Goal: Information Seeking & Learning: Check status

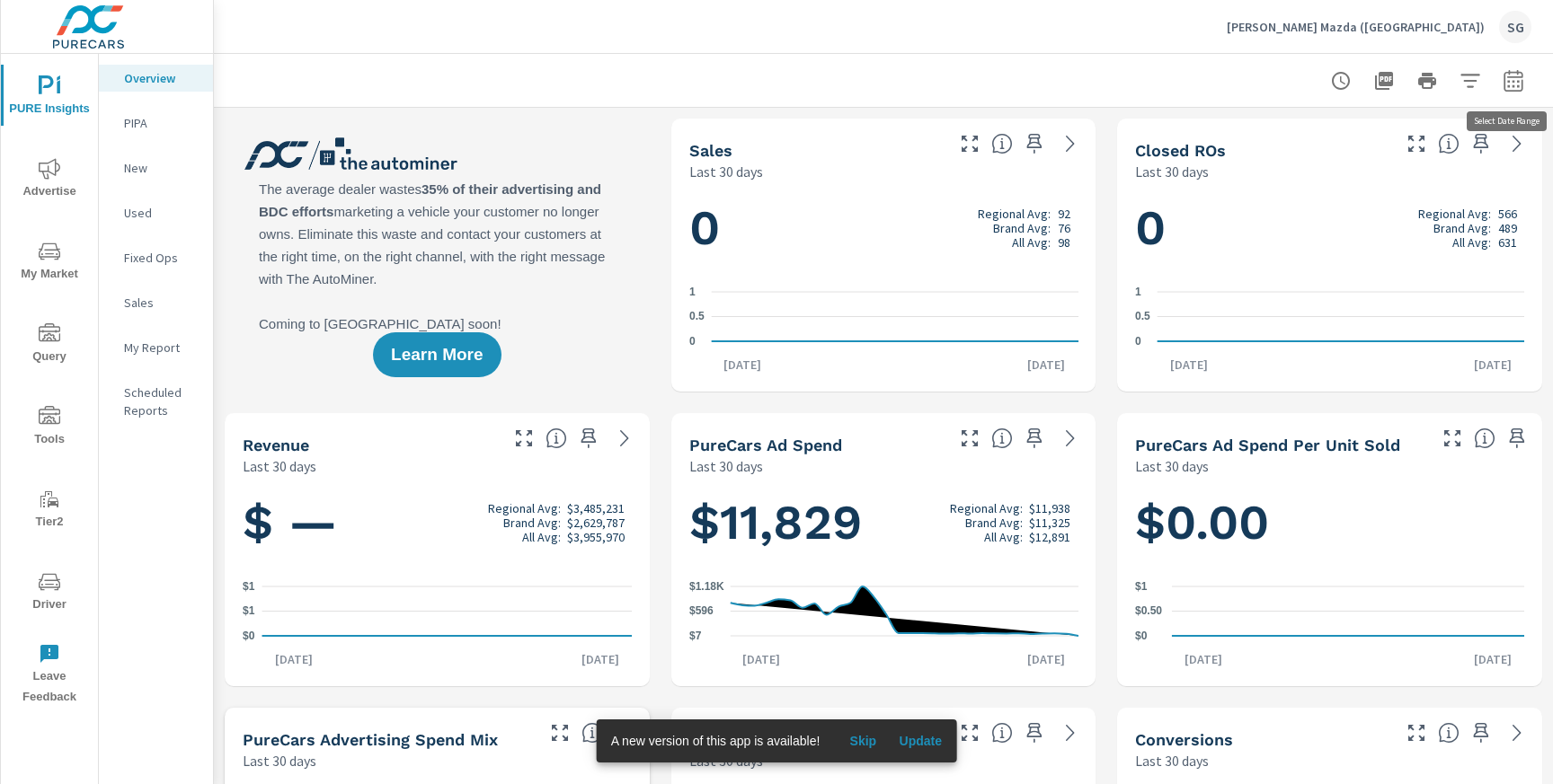
click at [1514, 97] on button "button" at bounding box center [1513, 81] width 36 height 36
select select "Last 30 days"
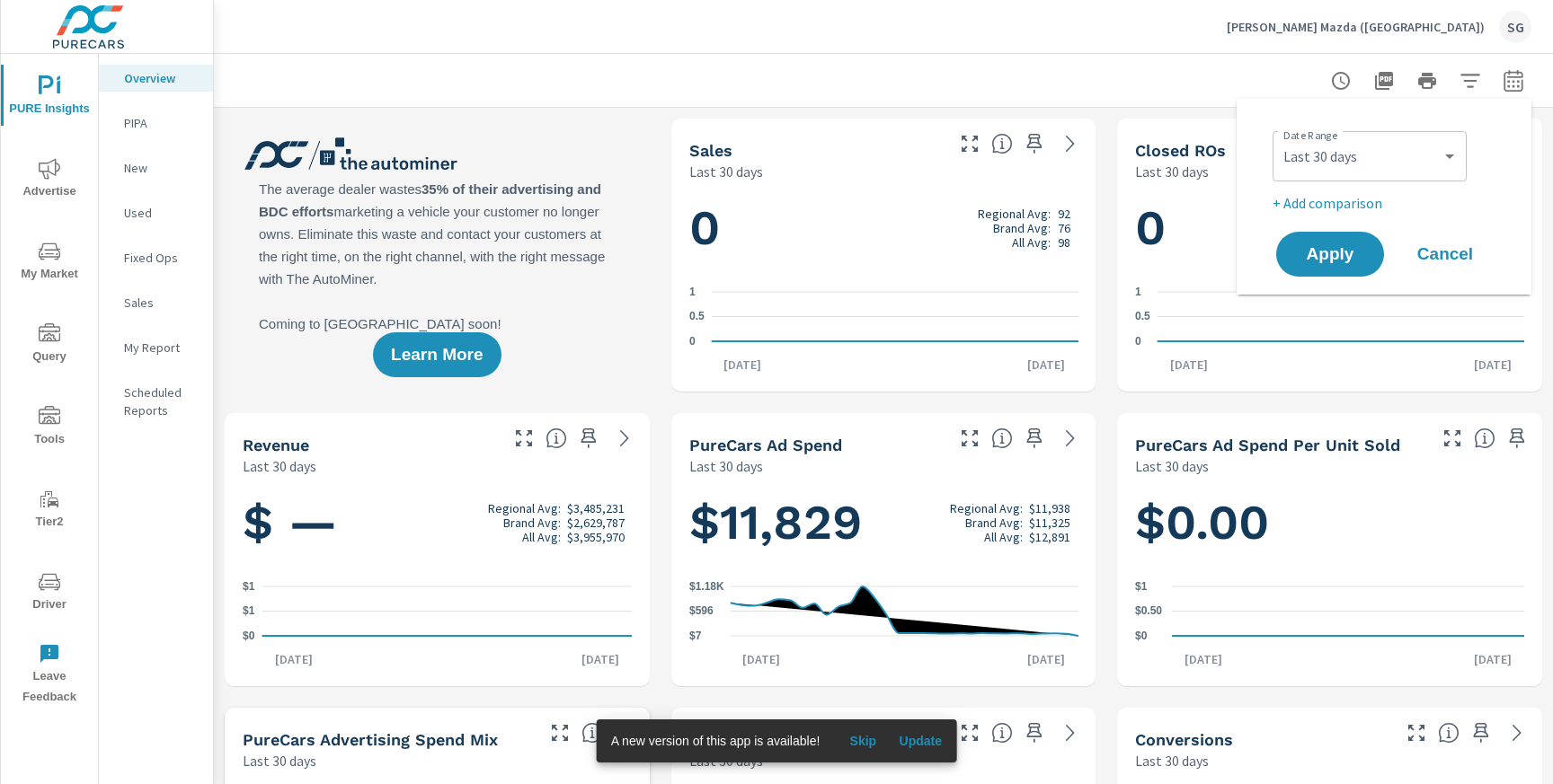
click at [1345, 206] on p "+ Add comparison" at bounding box center [1388, 203] width 230 height 22
select select "Previous period"
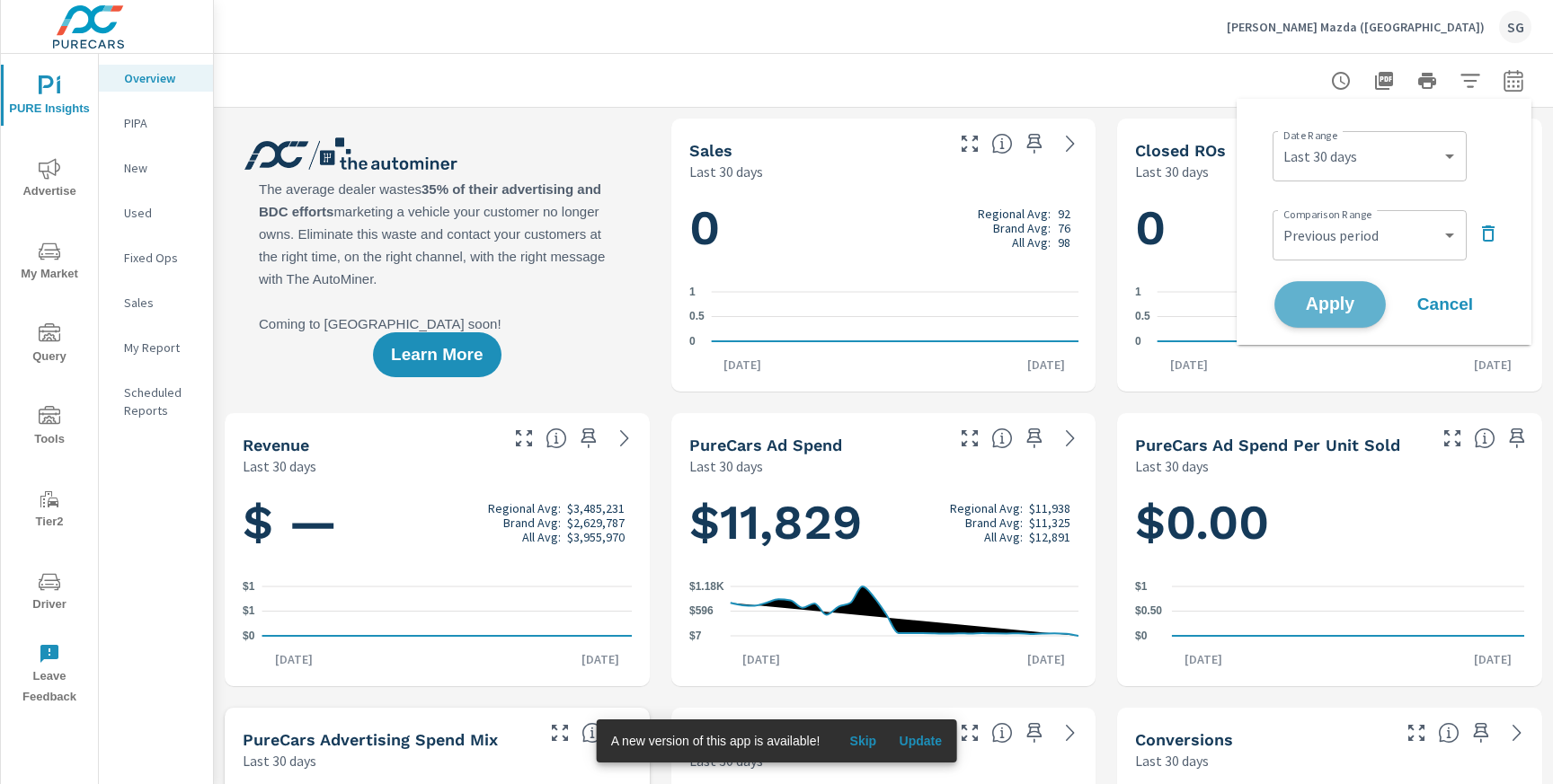
click at [1331, 296] on span "Apply" at bounding box center [1330, 304] width 74 height 17
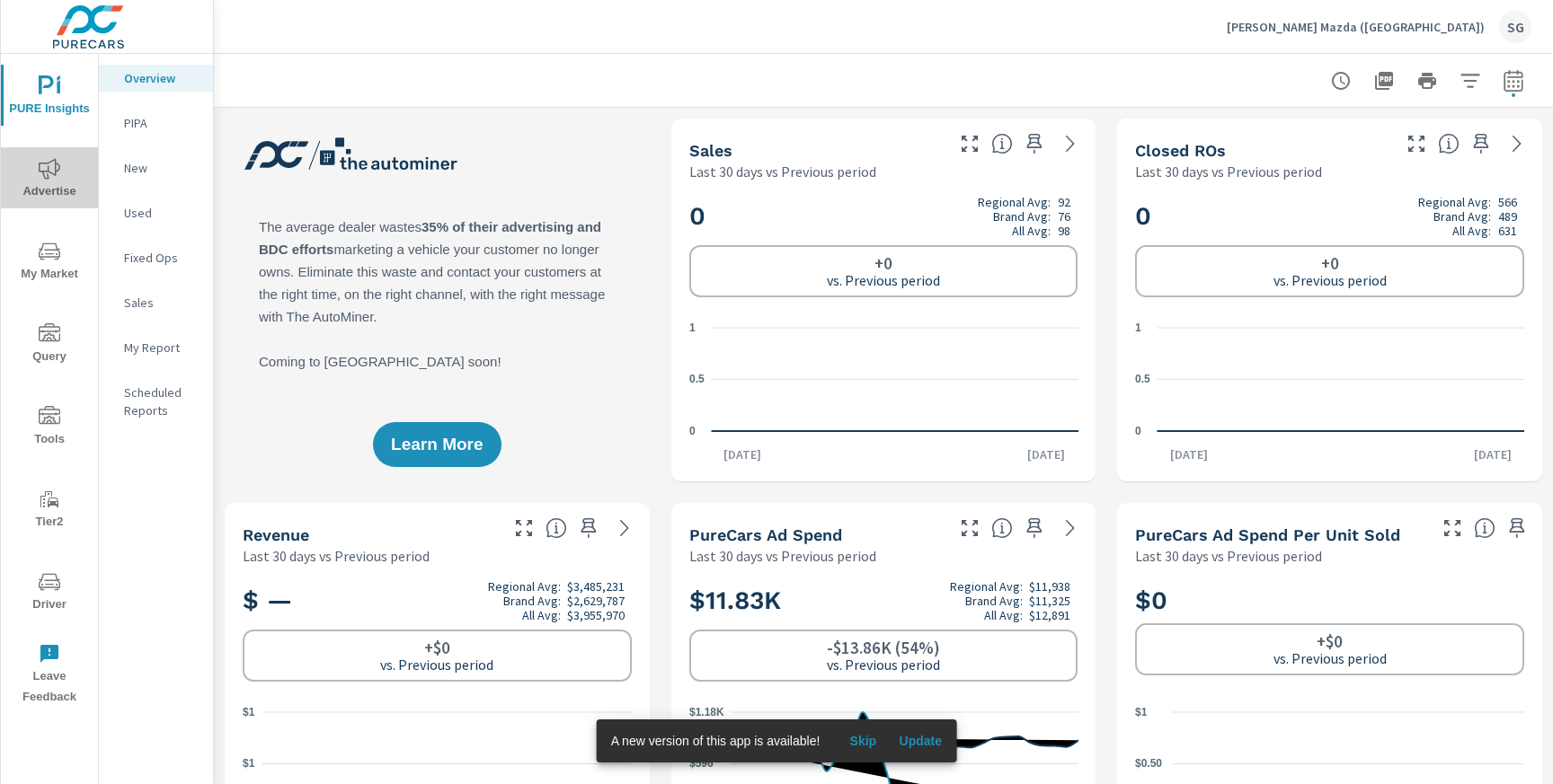
click at [58, 166] on icon "nav menu" at bounding box center [49, 168] width 22 height 21
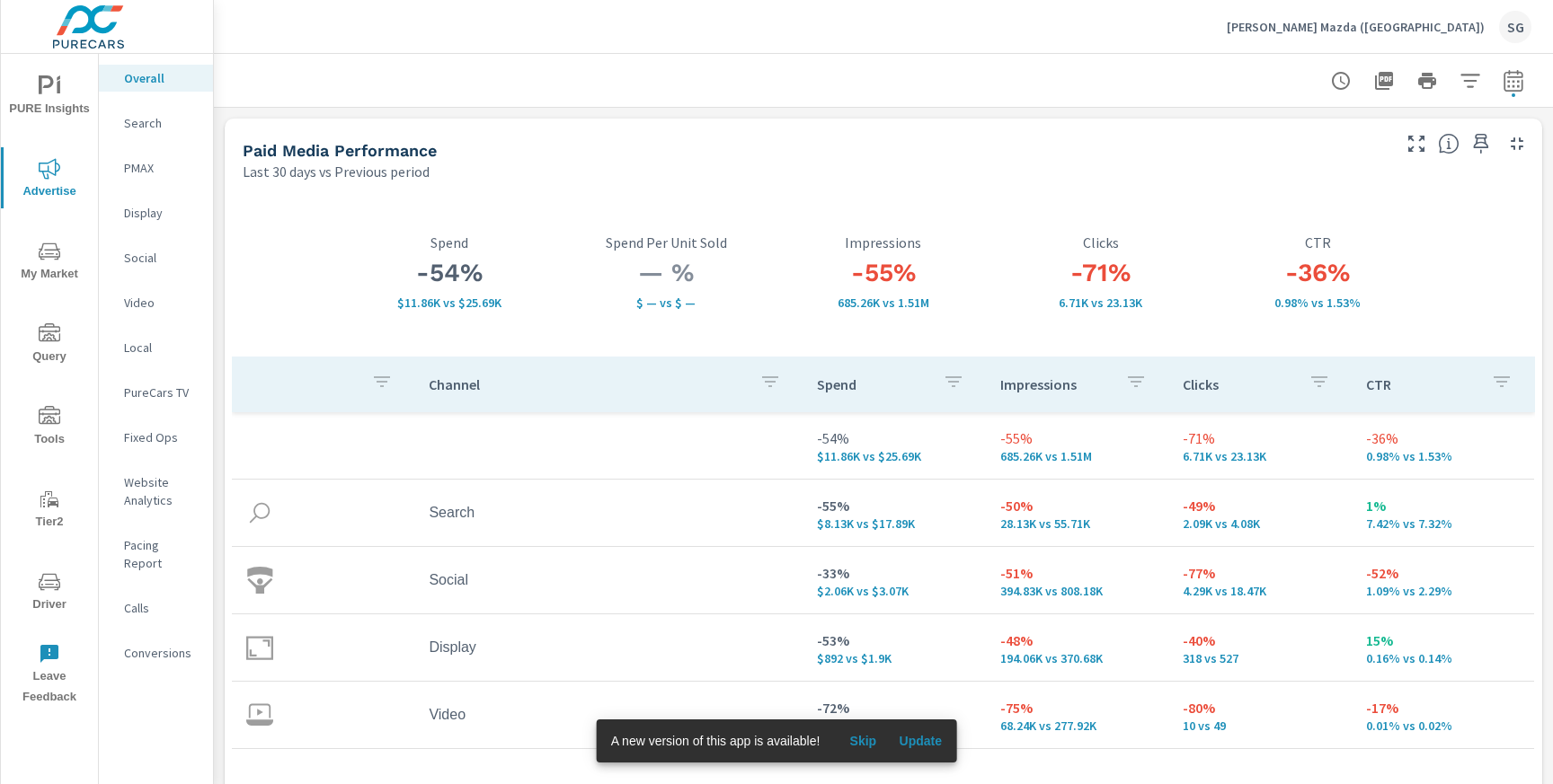
click at [1514, 91] on button "button" at bounding box center [1513, 81] width 36 height 36
select select "Last 30 days"
select select "Previous period"
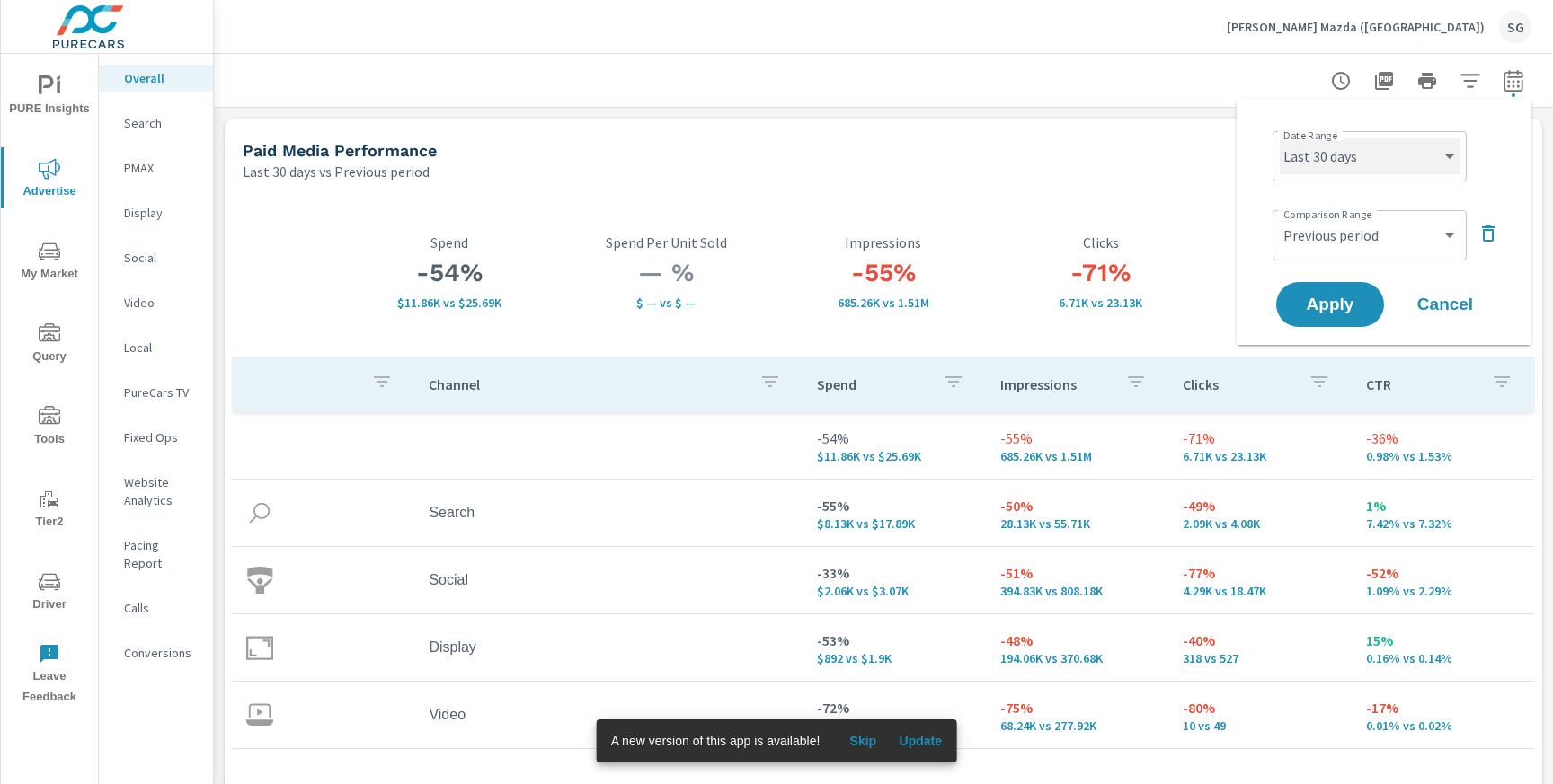
click at [1435, 154] on select "Custom [DATE] Last week Last 7 days Last 14 days Last 30 days Last 45 days Last…" at bounding box center [1370, 156] width 180 height 36
click at [1280, 138] on select "Custom [DATE] Last week Last 7 days Last 14 days Last 30 days Last 45 days Last…" at bounding box center [1370, 156] width 180 height 36
select select "Month to date"
click at [1359, 302] on span "Apply" at bounding box center [1330, 304] width 74 height 17
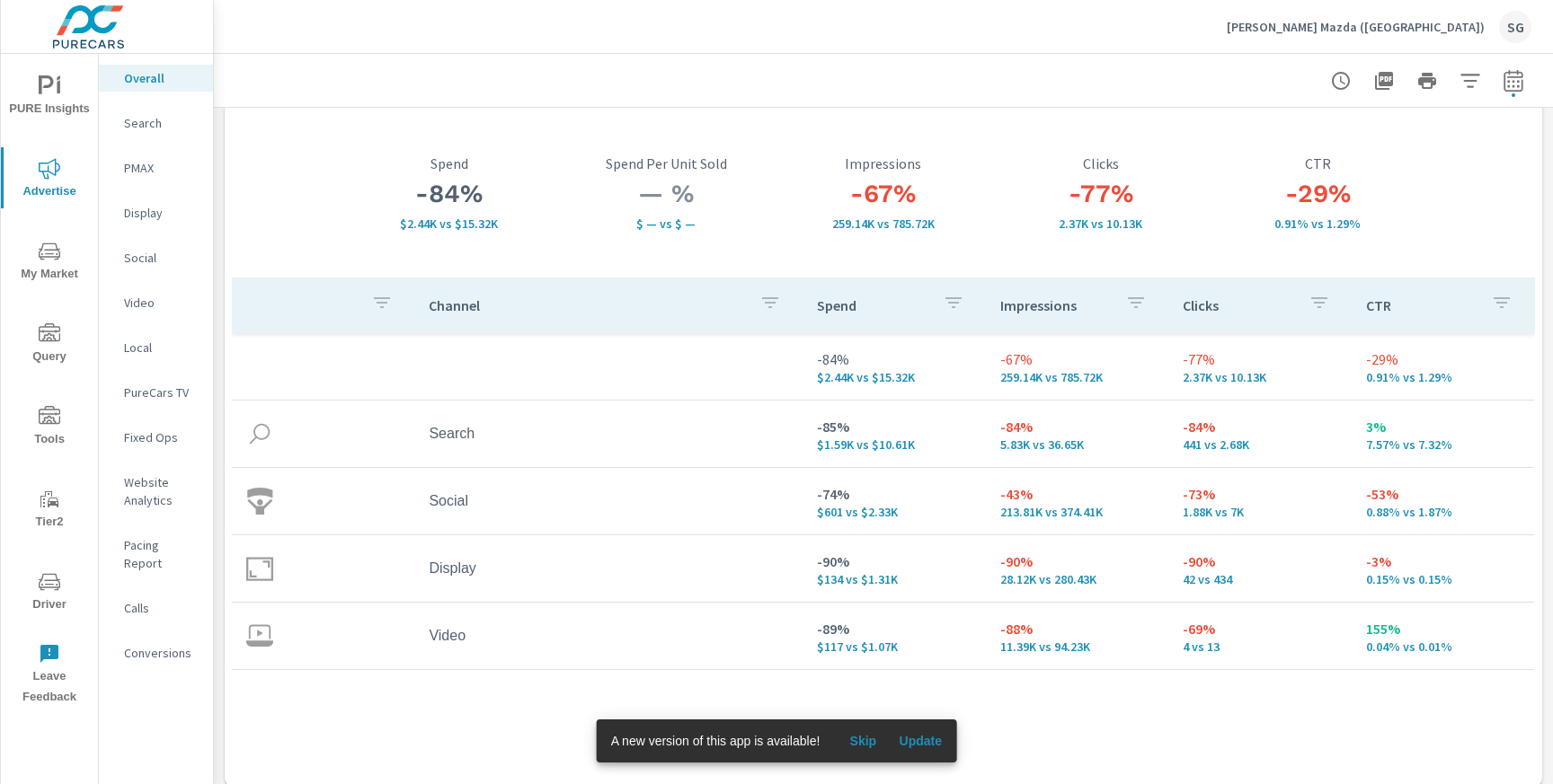
scroll to position [85, 0]
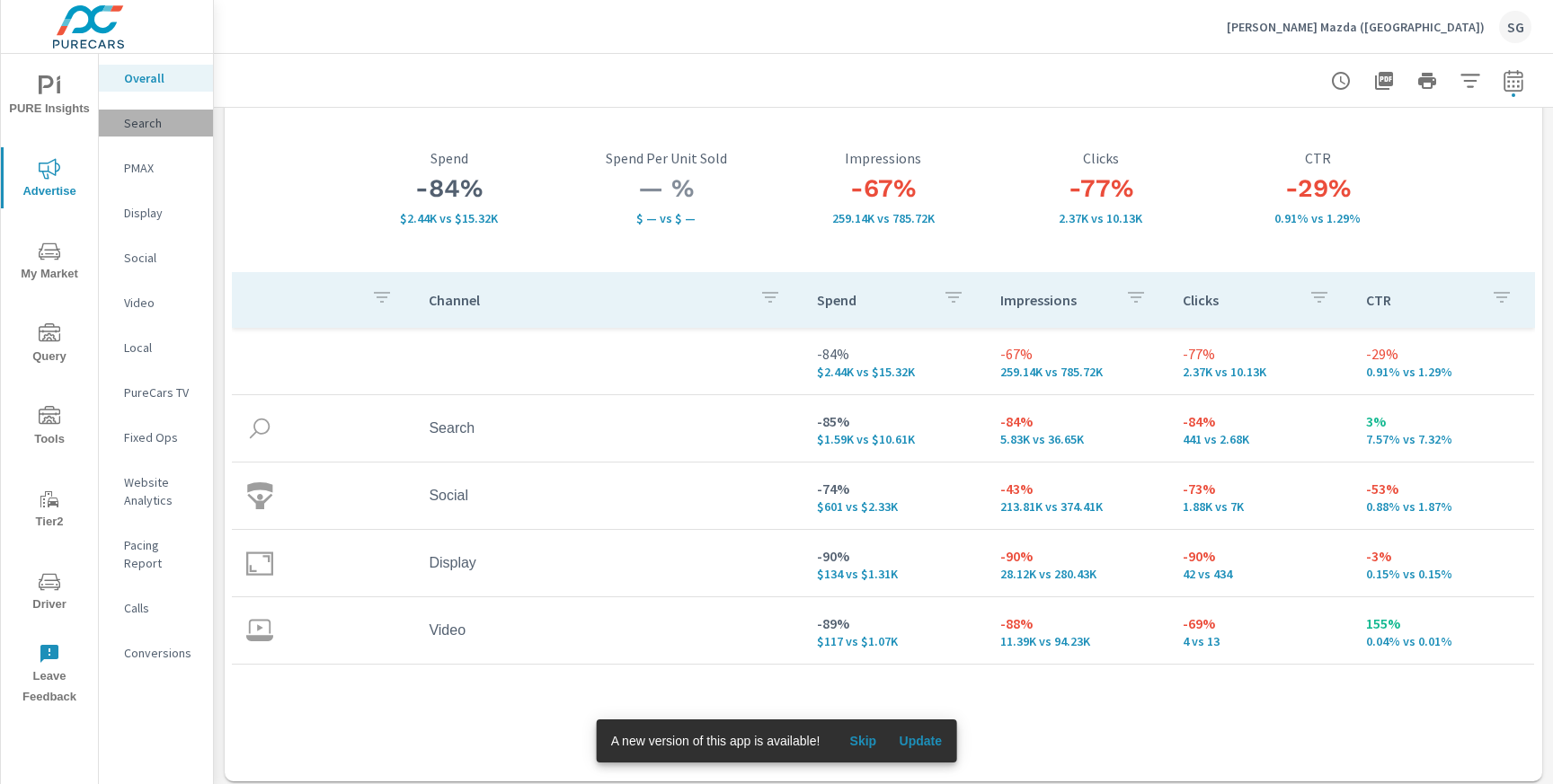
click at [156, 125] on p "Search" at bounding box center [162, 123] width 75 height 18
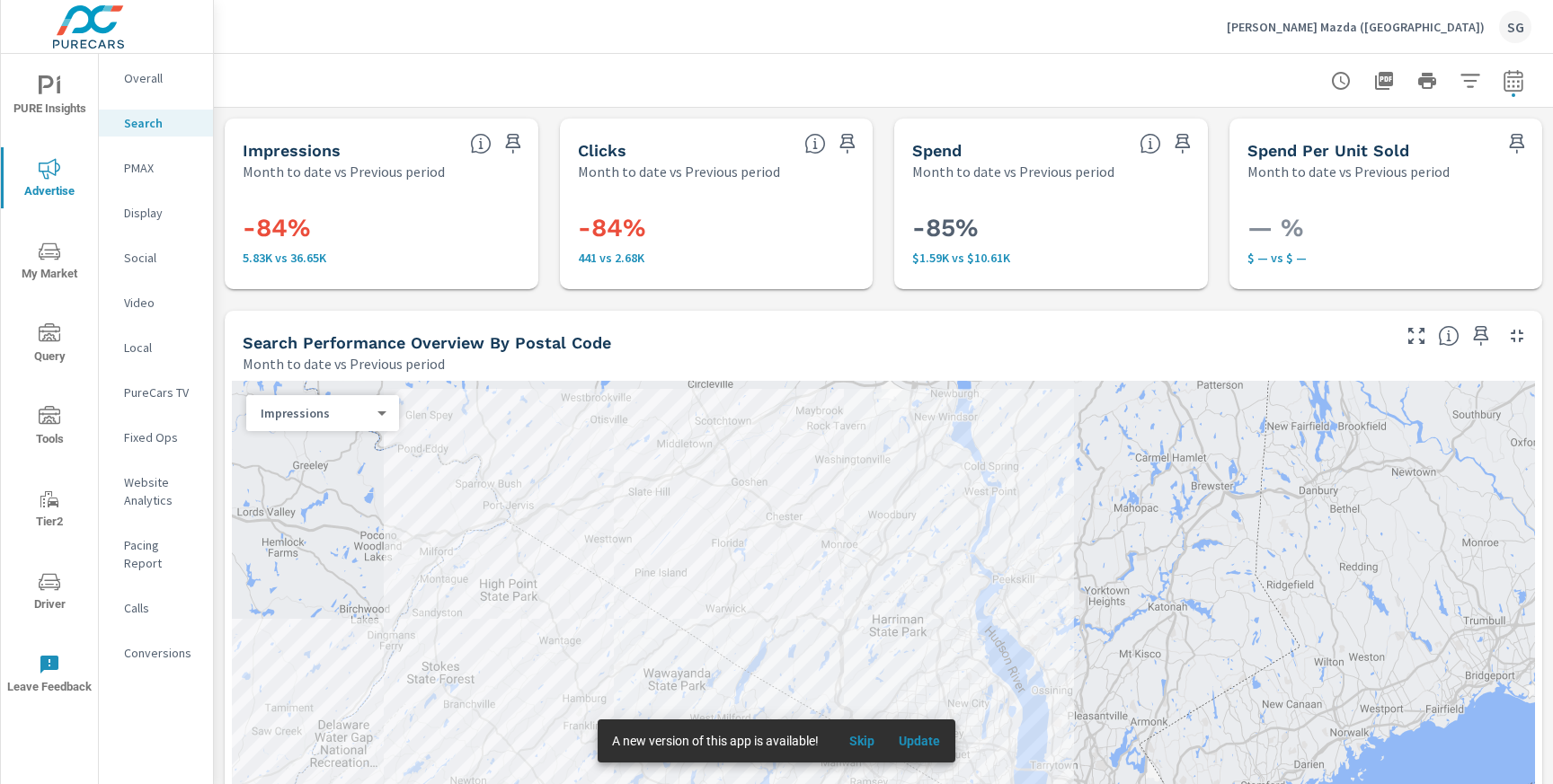
click at [1435, 34] on p "[PERSON_NAME] Mazda ([GEOGRAPHIC_DATA])" at bounding box center [1355, 27] width 258 height 16
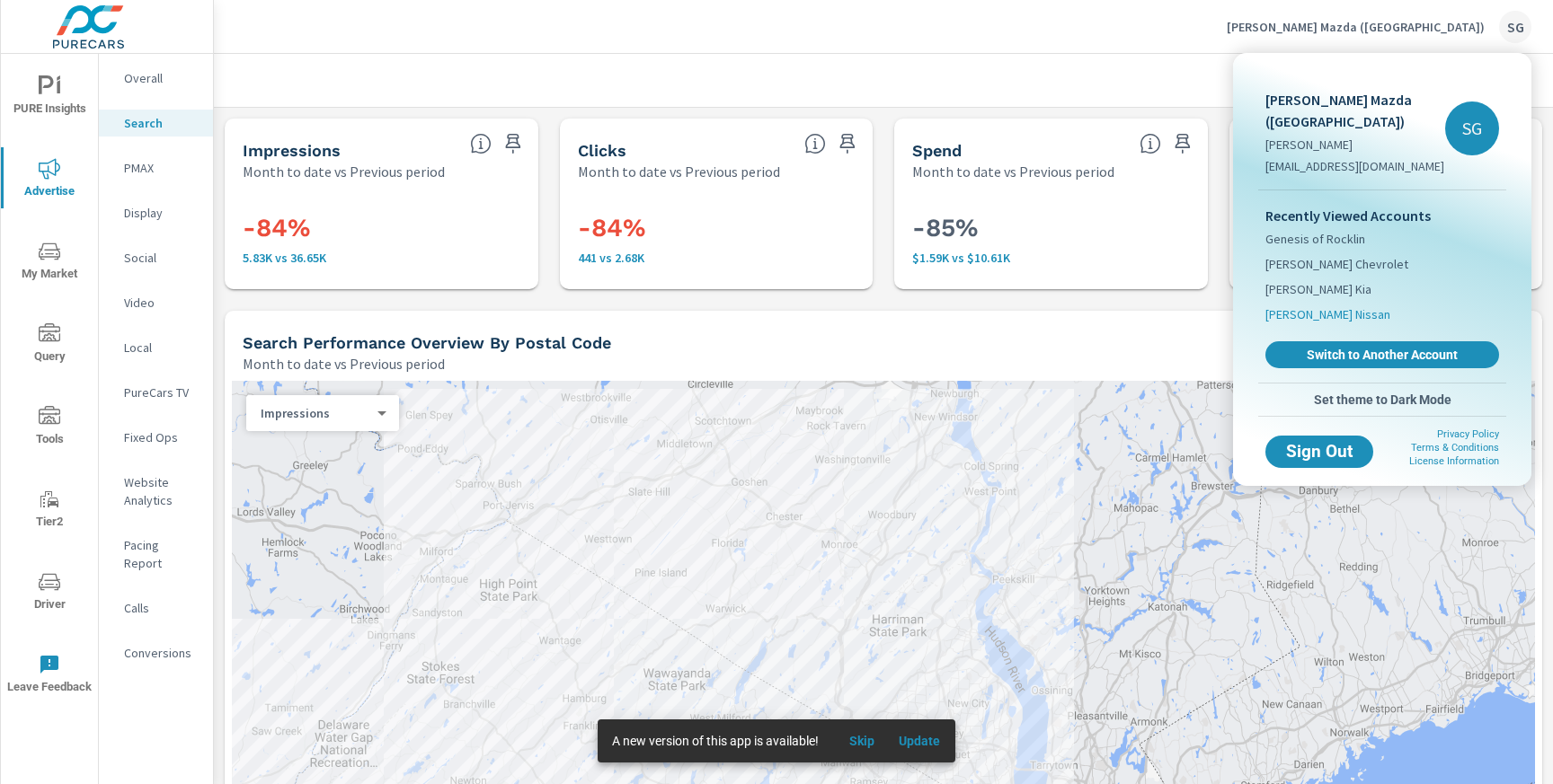
click at [1353, 305] on span "[PERSON_NAME] Nissan" at bounding box center [1328, 314] width 124 height 18
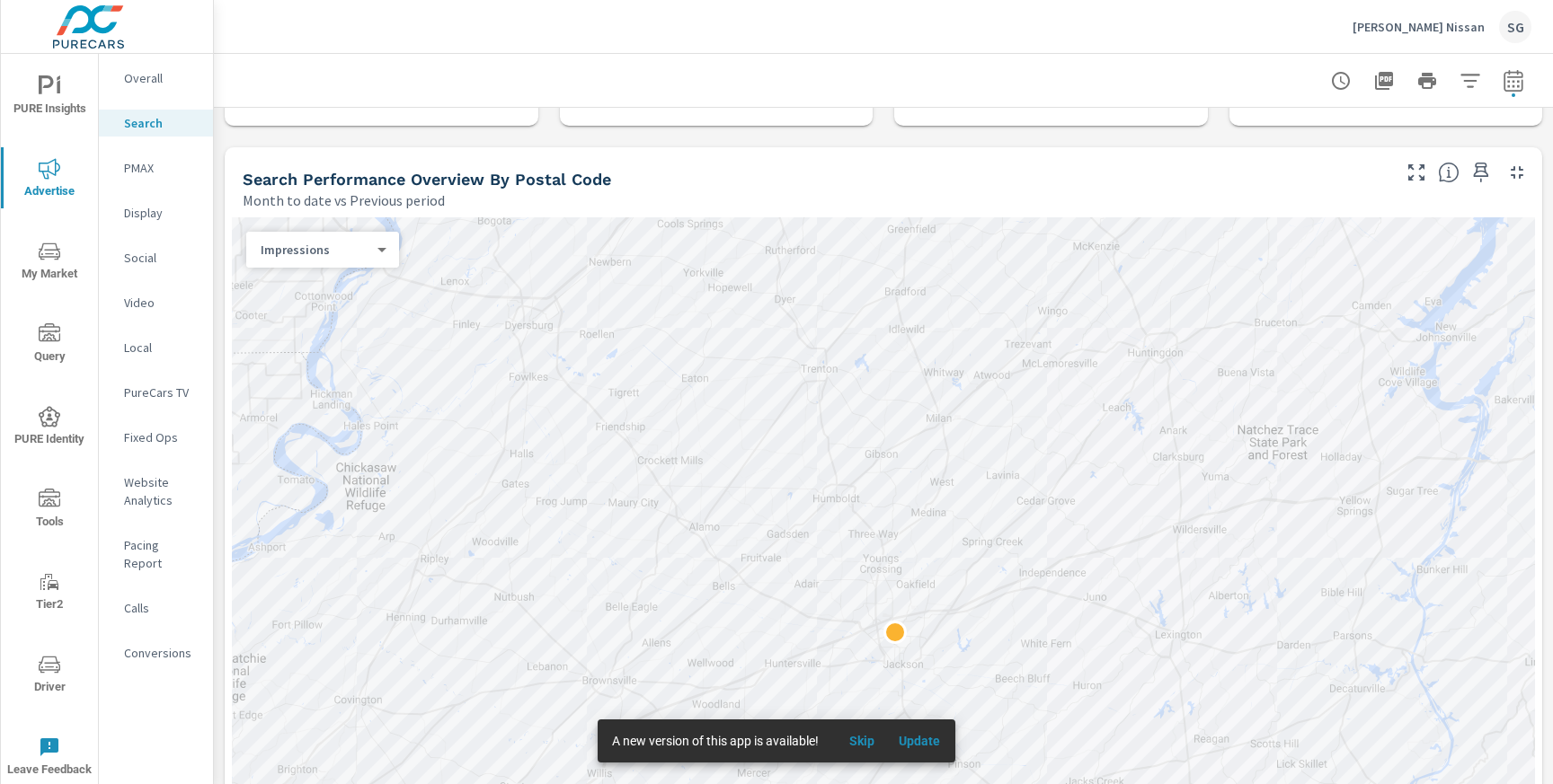
scroll to position [173, 0]
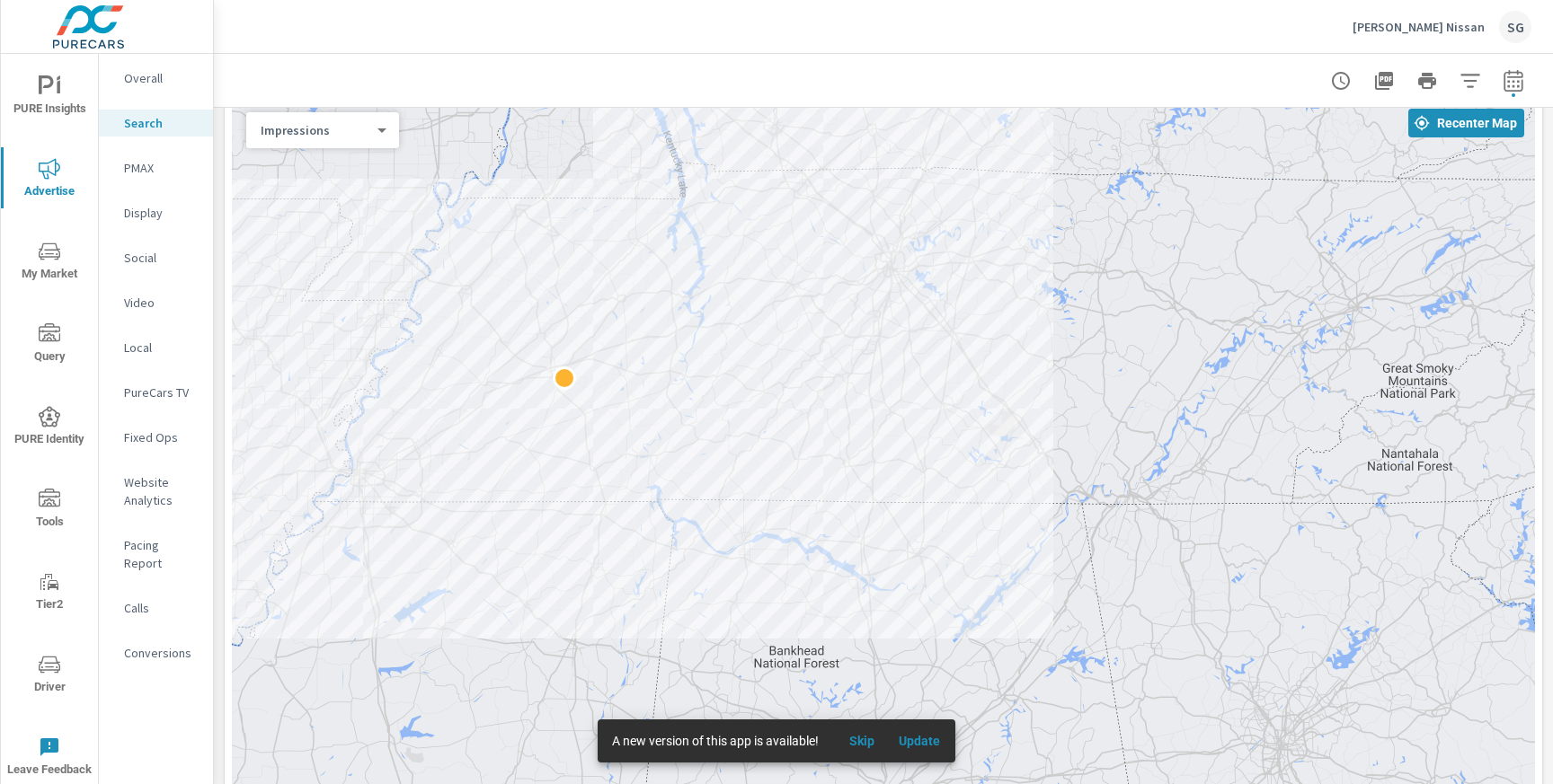
scroll to position [282, 0]
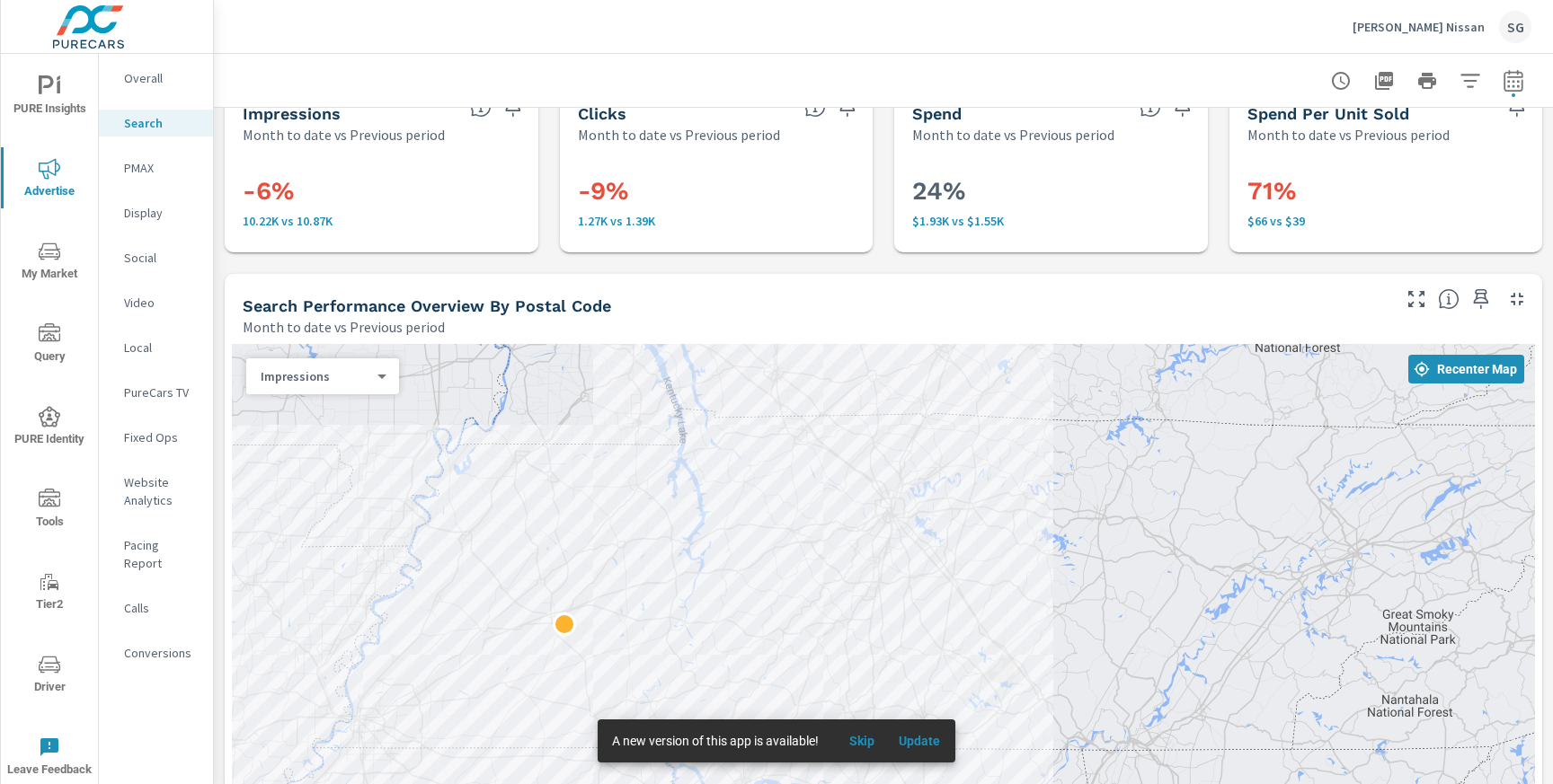
scroll to position [36, 0]
click at [55, 660] on icon "nav menu" at bounding box center [49, 664] width 22 height 17
